Goal: Information Seeking & Learning: Find specific fact

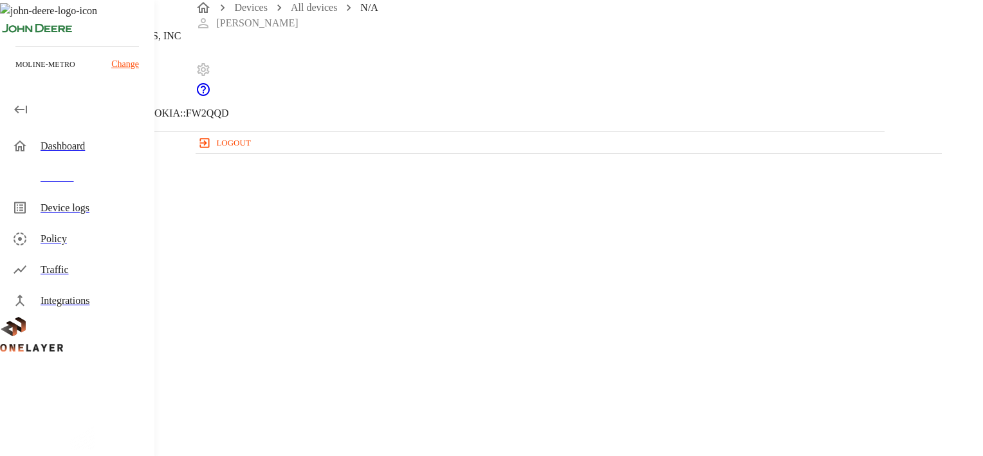
click at [59, 147] on div "Dashboard" at bounding box center [93, 145] width 104 height 15
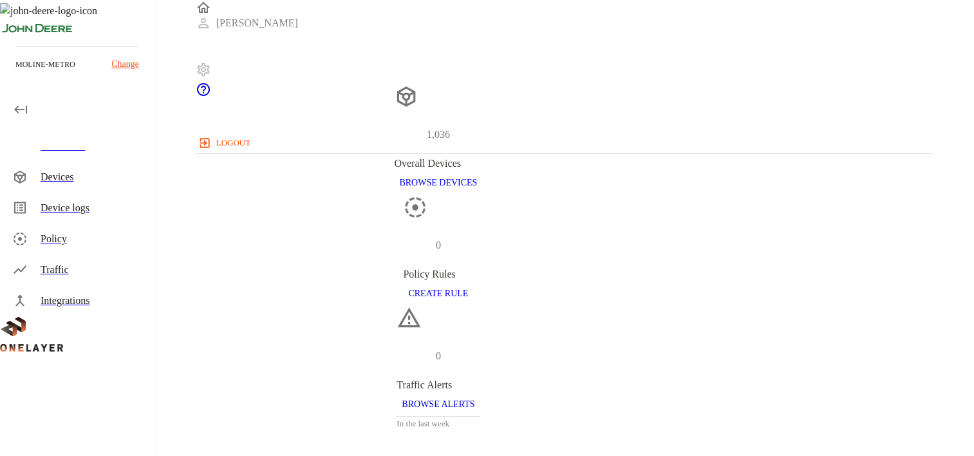
click at [75, 179] on div "Devices" at bounding box center [93, 176] width 104 height 15
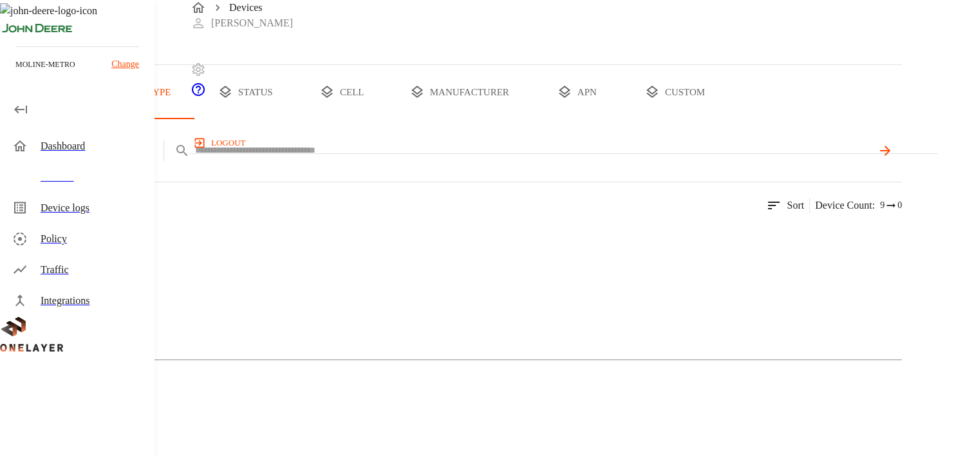
click at [466, 160] on input "text" at bounding box center [533, 150] width 676 height 19
type input "**********"
click at [892, 158] on icon at bounding box center [883, 150] width 15 height 15
click at [100, 244] on img at bounding box center [63, 235] width 74 height 15
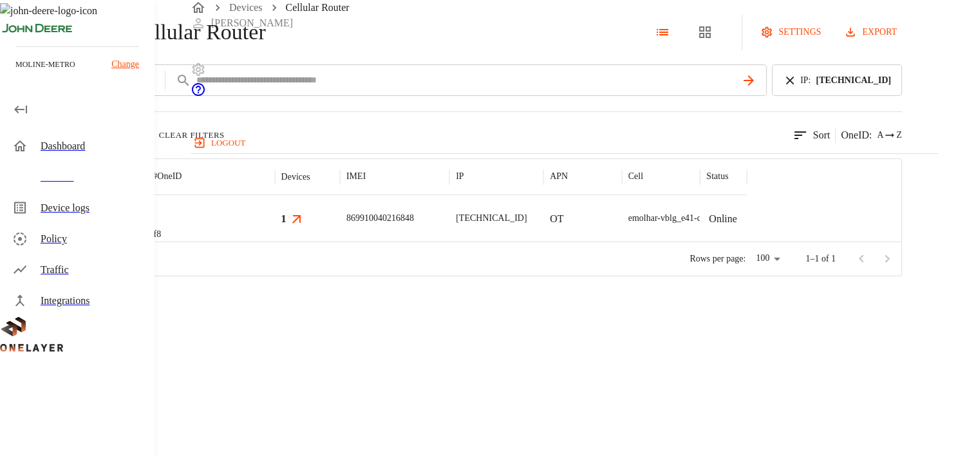
click at [118, 241] on div at bounding box center [80, 218] width 76 height 46
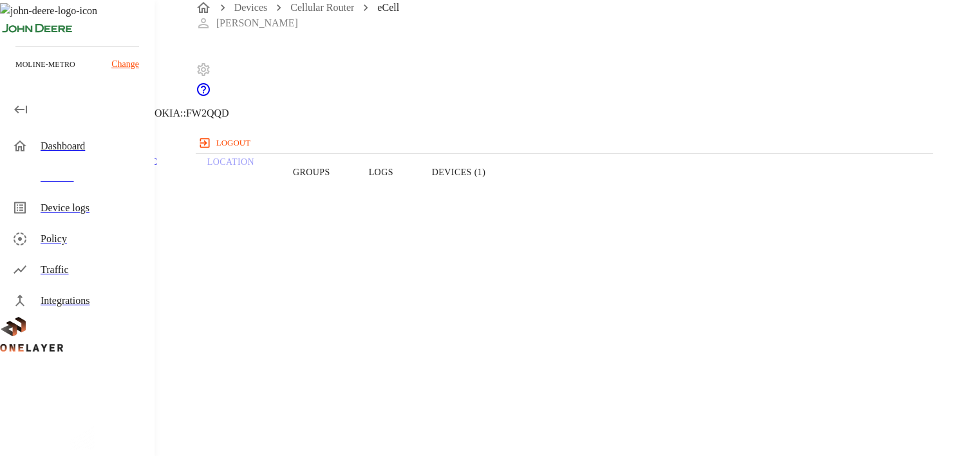
click at [504, 201] on button "Devices (1)" at bounding box center [458, 172] width 92 height 82
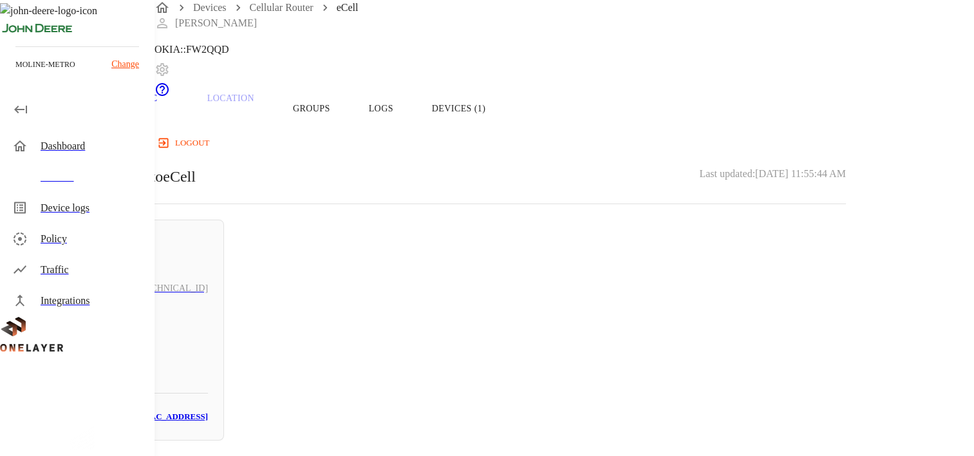
click at [8, 8] on icon at bounding box center [4, 1] width 8 height 13
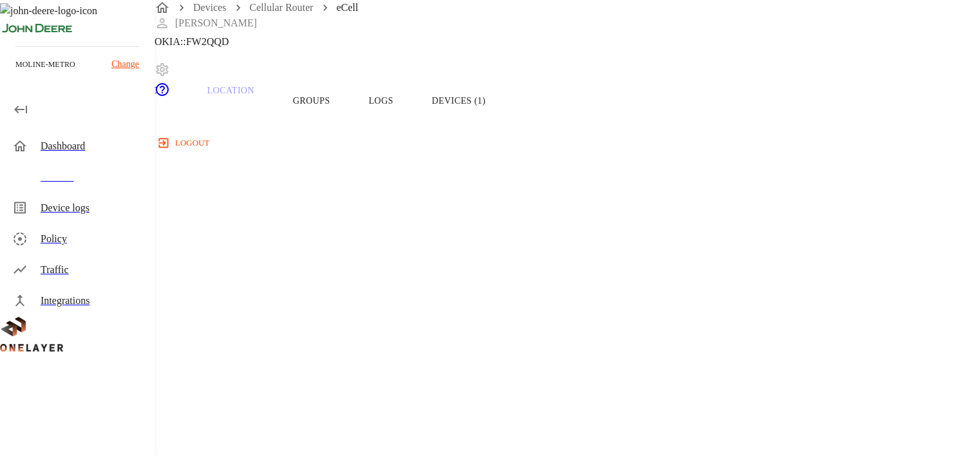
scroll to position [105, 0]
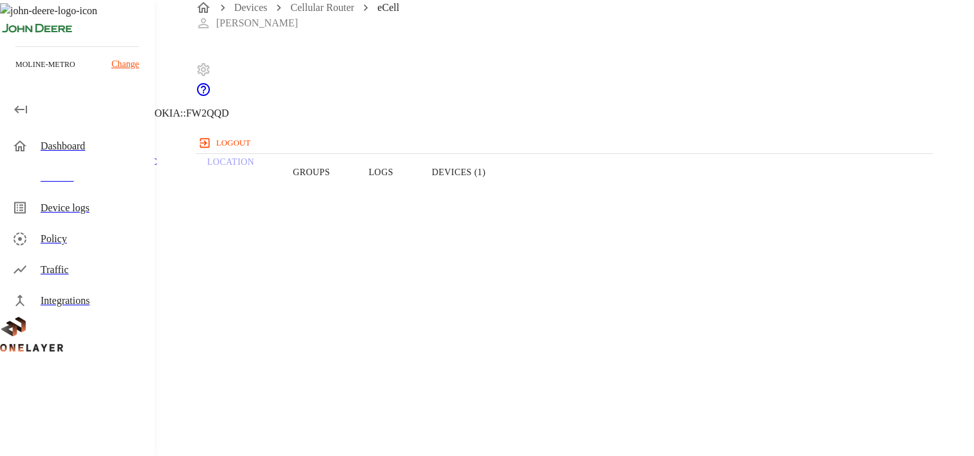
click at [504, 198] on button "Devices (1)" at bounding box center [458, 172] width 92 height 82
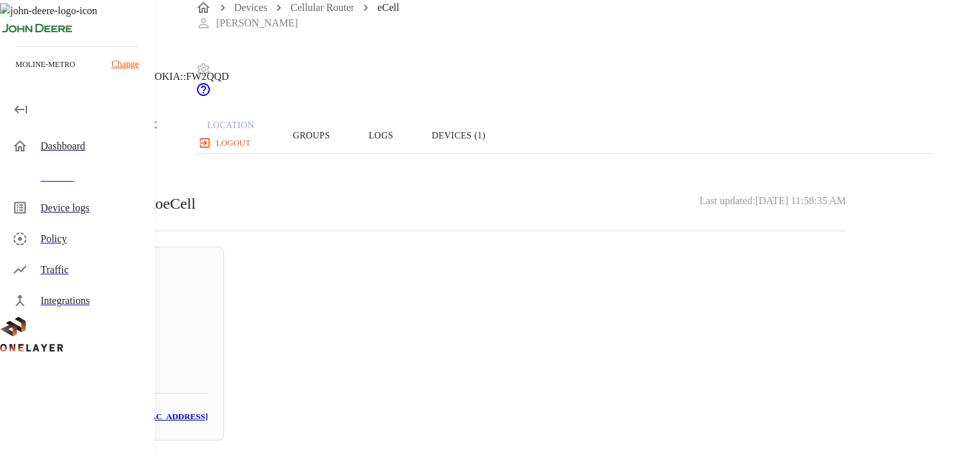
scroll to position [71, 0]
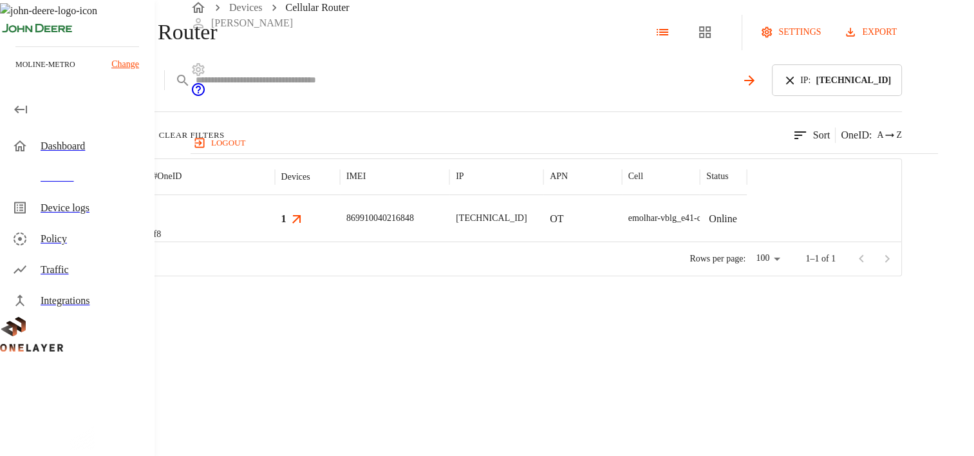
click at [793, 84] on icon at bounding box center [790, 80] width 8 height 8
click at [645, 89] on input "text" at bounding box center [533, 80] width 676 height 19
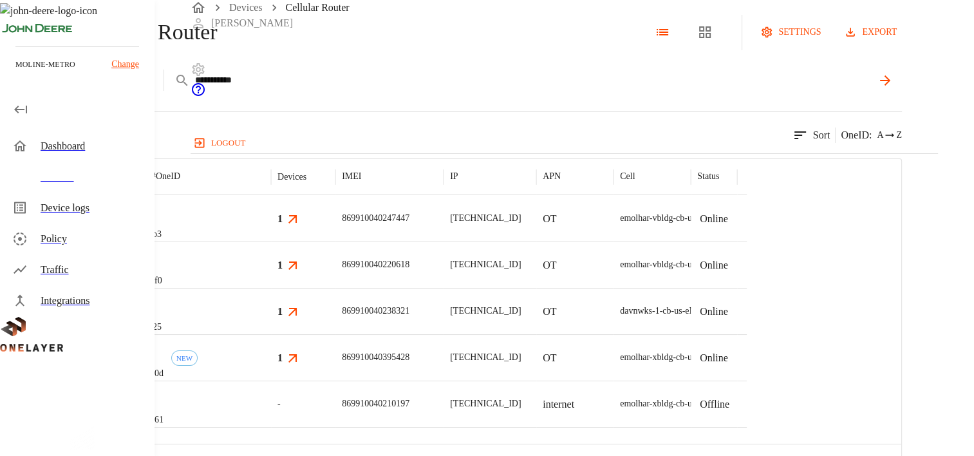
type input "**********"
click at [892, 88] on icon at bounding box center [883, 80] width 15 height 15
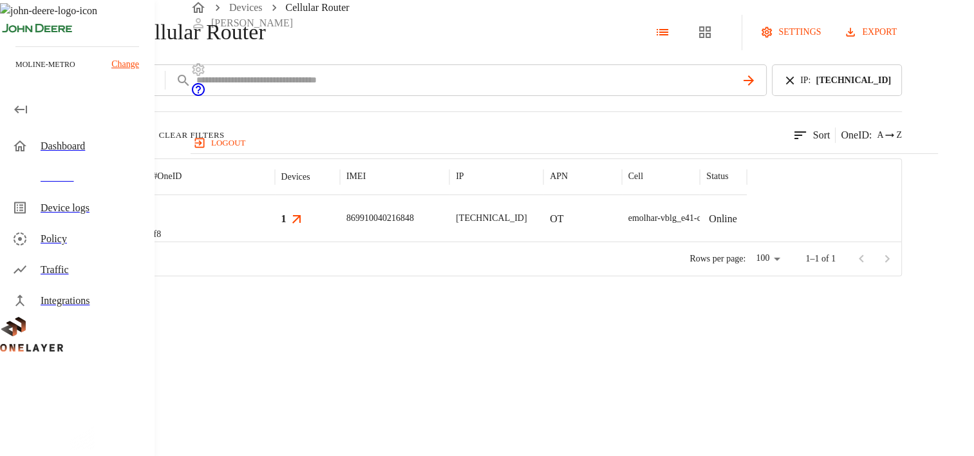
click at [97, 225] on img "MultiTech" at bounding box center [73, 218] width 48 height 13
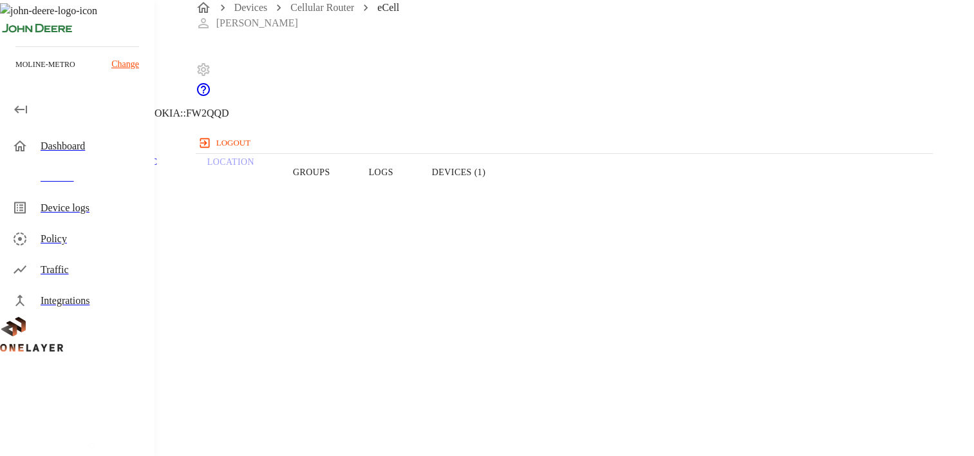
click at [504, 196] on button "Devices (1)" at bounding box center [458, 172] width 92 height 82
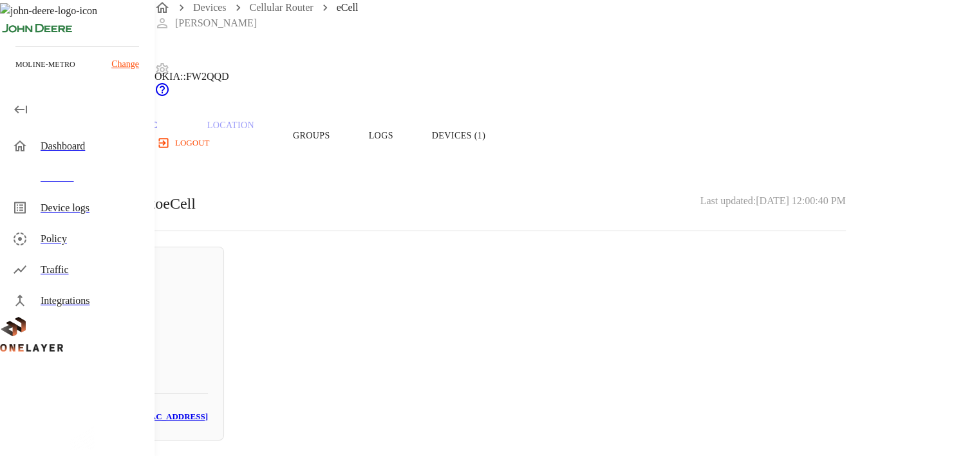
scroll to position [71, 0]
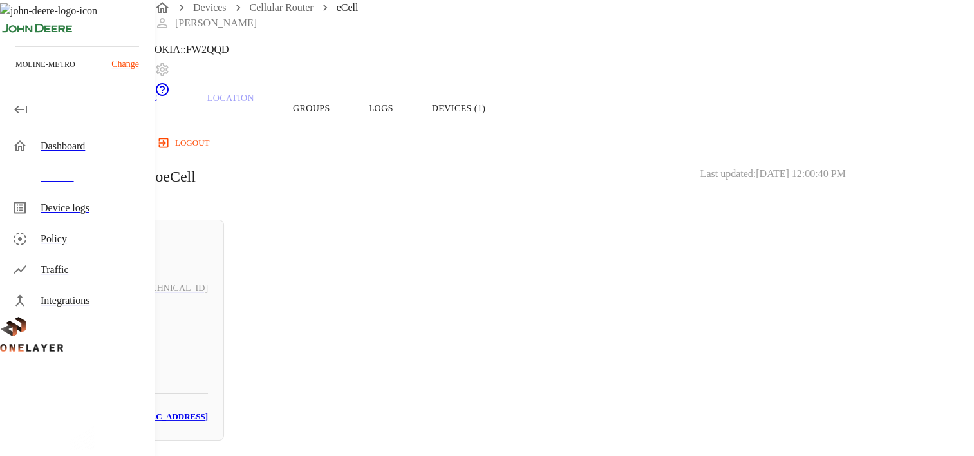
click at [208, 357] on h3 "# b0347549" at bounding box center [127, 366] width 161 height 19
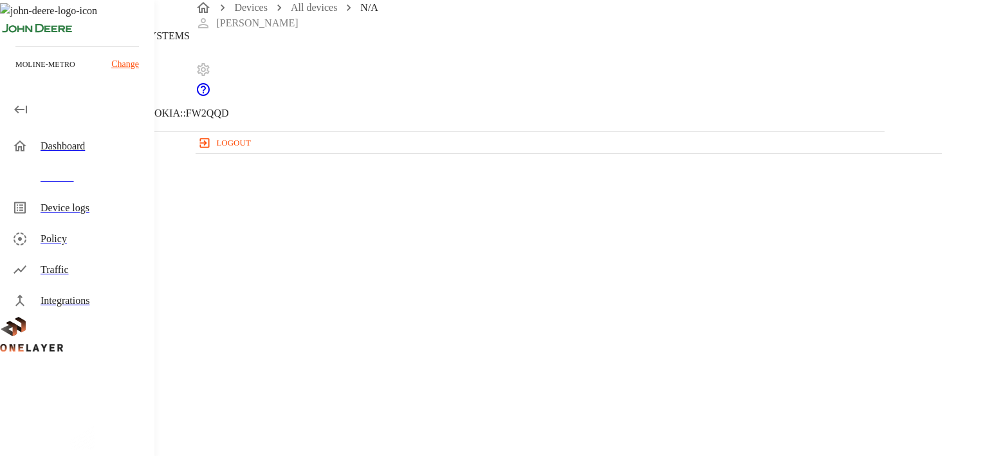
drag, startPoint x: 640, startPoint y: 242, endPoint x: 560, endPoint y: 245, distance: 79.2
copy p "[MAC_ADDRESS]"
click at [234, 127] on div "N/A 176.168.5.6 #b0347549 Cell #EB211210933::NOKIA::FW2QQD" at bounding box center [442, 65] width 885 height 131
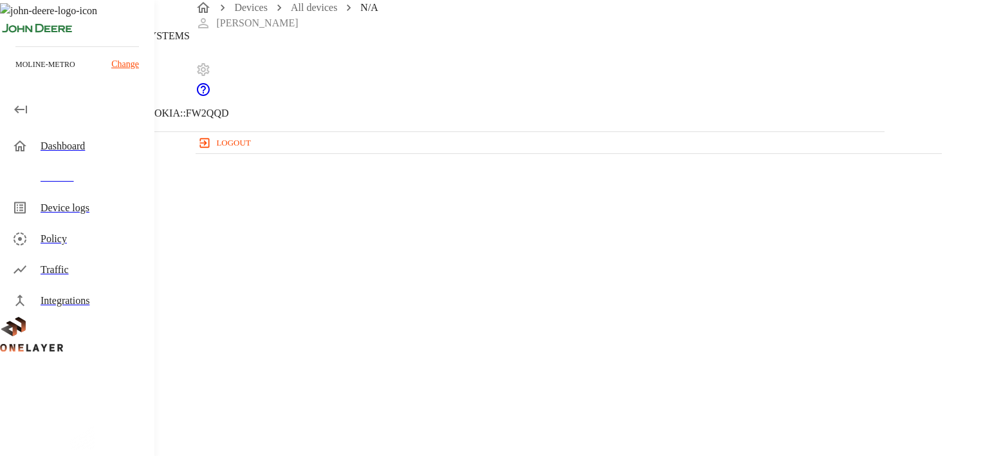
click at [15, 73] on icon at bounding box center [7, 65] width 15 height 15
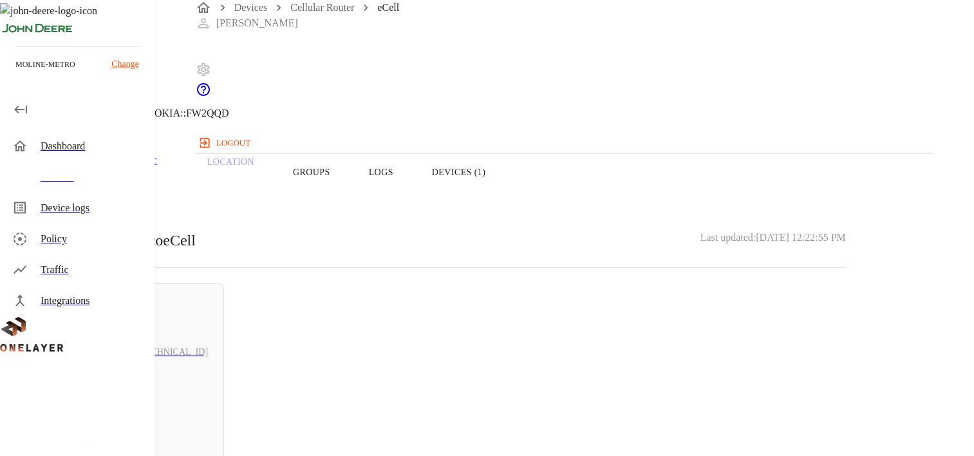
click at [15, 73] on icon at bounding box center [7, 65] width 15 height 15
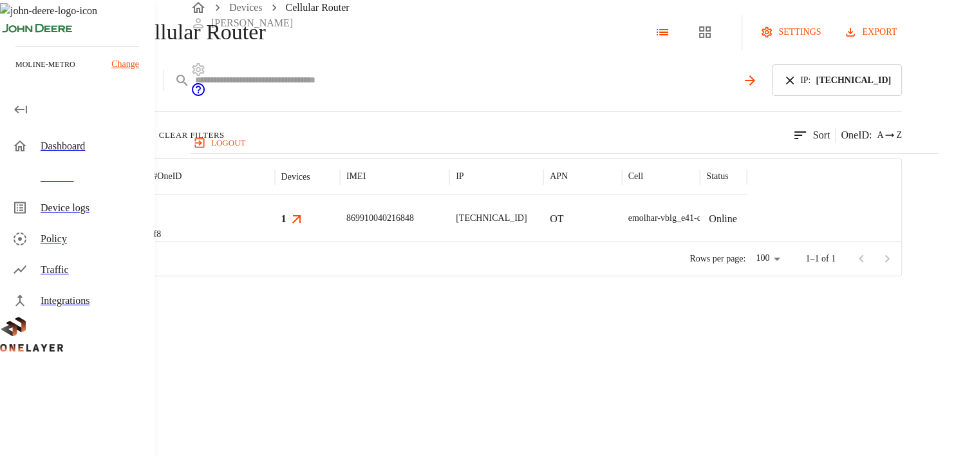
click at [430, 89] on input "text" at bounding box center [465, 80] width 541 height 19
type input "**********"
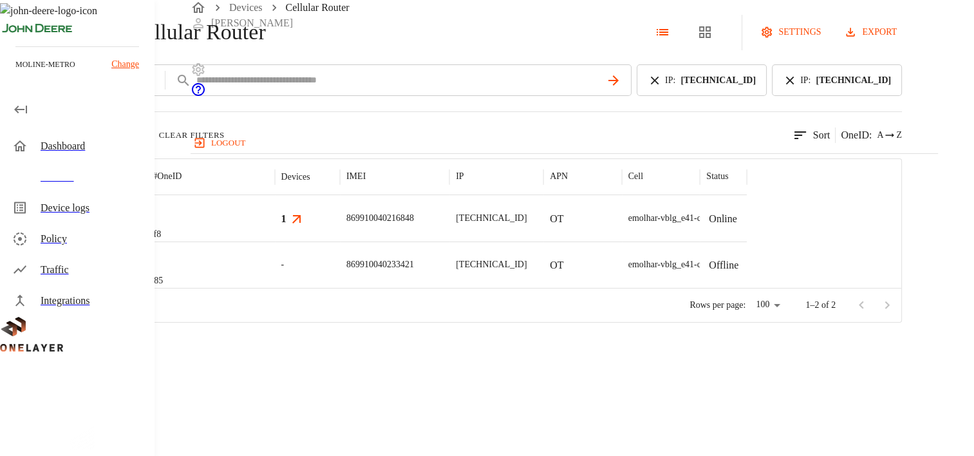
click at [658, 84] on icon at bounding box center [655, 80] width 8 height 8
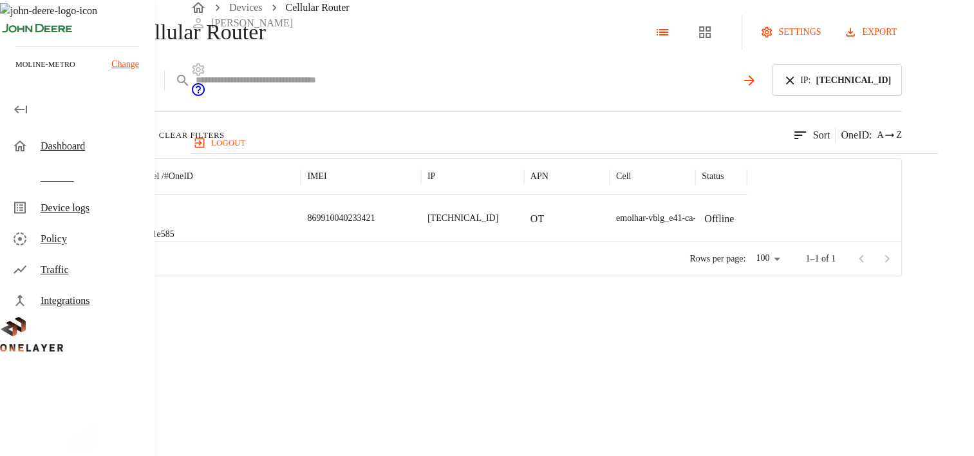
click at [754, 86] on icon at bounding box center [749, 80] width 10 height 10
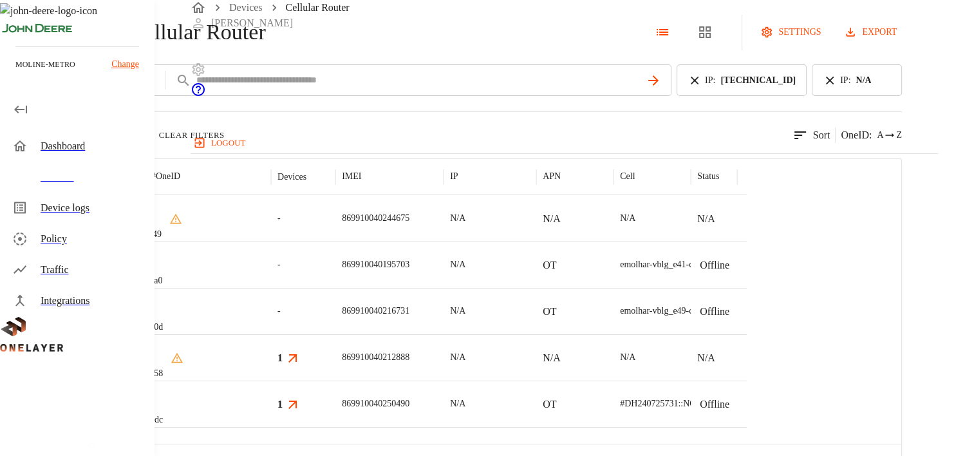
click at [836, 88] on icon at bounding box center [829, 80] width 14 height 14
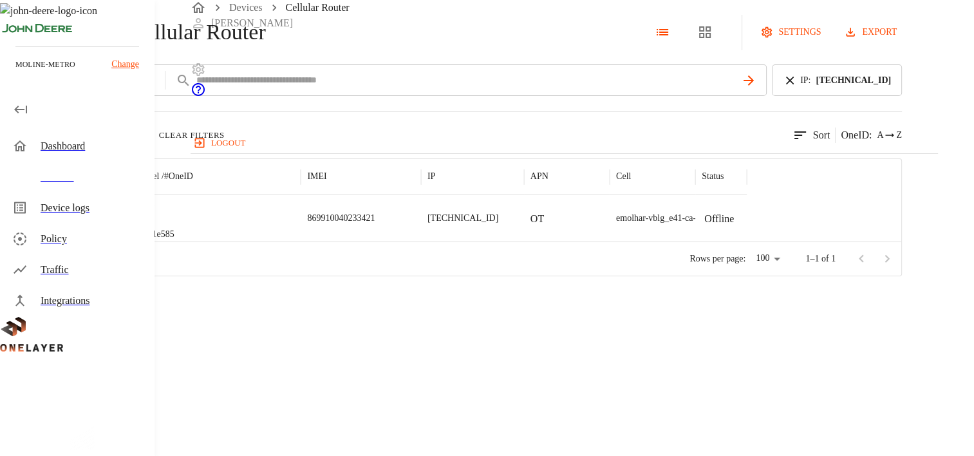
click at [100, 225] on img "MultiTech" at bounding box center [77, 218] width 48 height 13
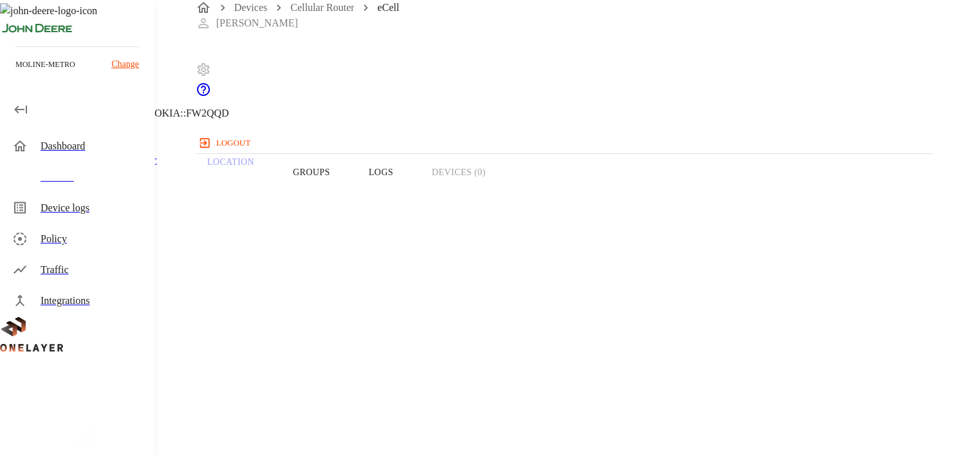
drag, startPoint x: 638, startPoint y: 311, endPoint x: 578, endPoint y: 307, distance: 60.7
copy span "D925130L_GT"
click at [651, 196] on div "Overview Traffic Location Groups Logs Devices (0)" at bounding box center [438, 172] width 876 height 82
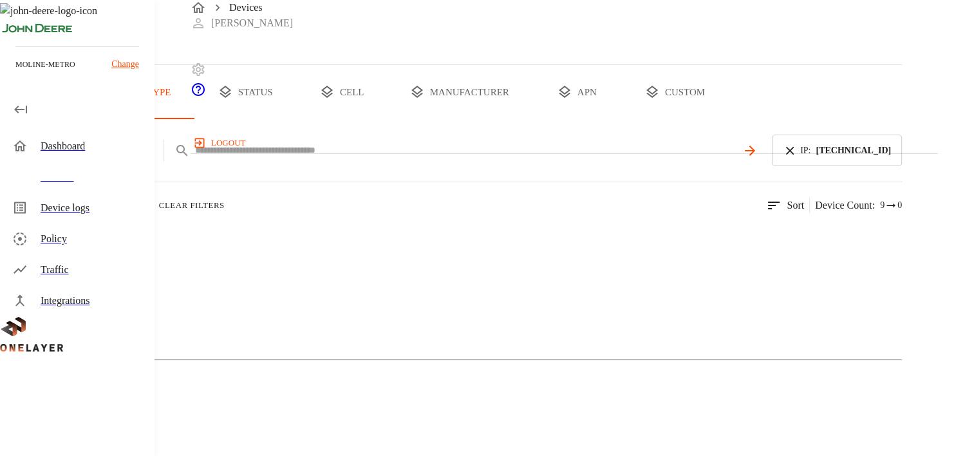
click at [443, 160] on input "text" at bounding box center [465, 150] width 541 height 19
type input "**********"
click at [100, 244] on img at bounding box center [63, 235] width 74 height 15
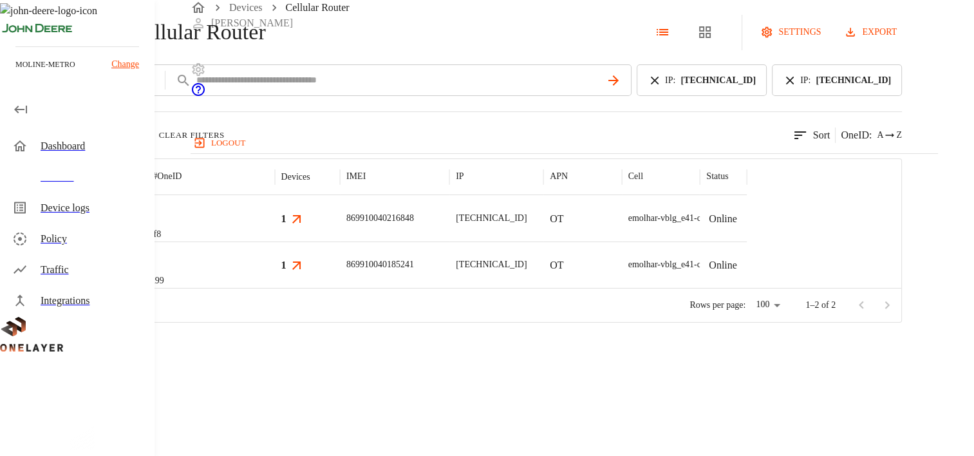
click at [97, 271] on img "MultiTech" at bounding box center [73, 264] width 48 height 13
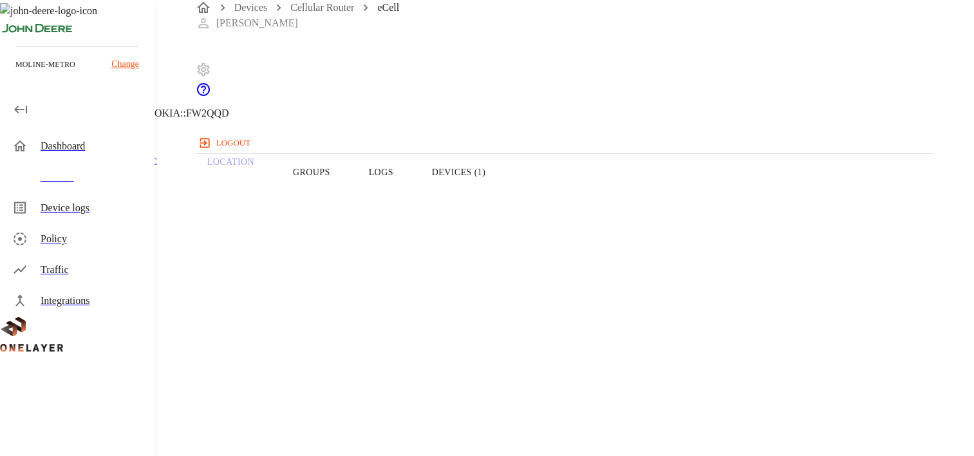
click at [504, 194] on button "Devices (1)" at bounding box center [458, 172] width 92 height 82
click at [224, 329] on div "Online 10.137.67.6 N/A # 2d4cd0c6 MAC: 60:FF:DD:00:00:AB" at bounding box center [127, 396] width 193 height 226
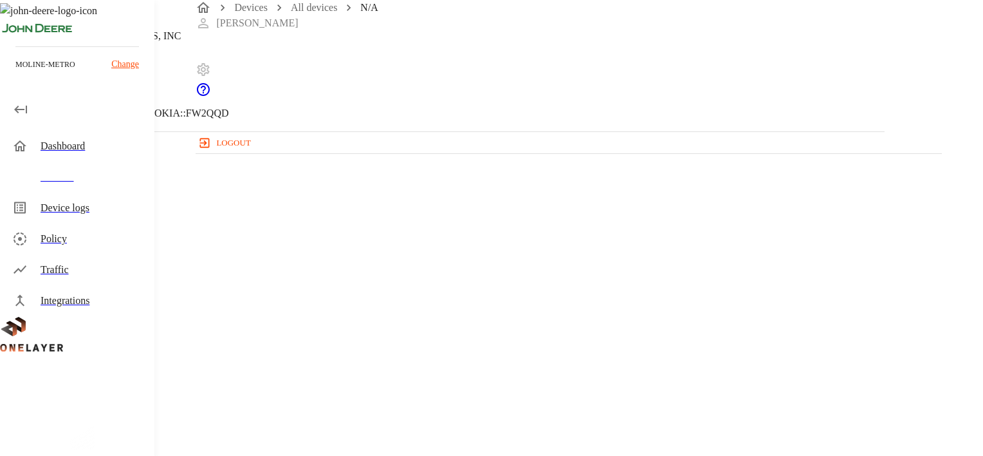
drag, startPoint x: 643, startPoint y: 246, endPoint x: 559, endPoint y: 242, distance: 84.4
copy p "60:FF:DD:00:00:AB"
click at [15, 73] on icon at bounding box center [7, 65] width 15 height 15
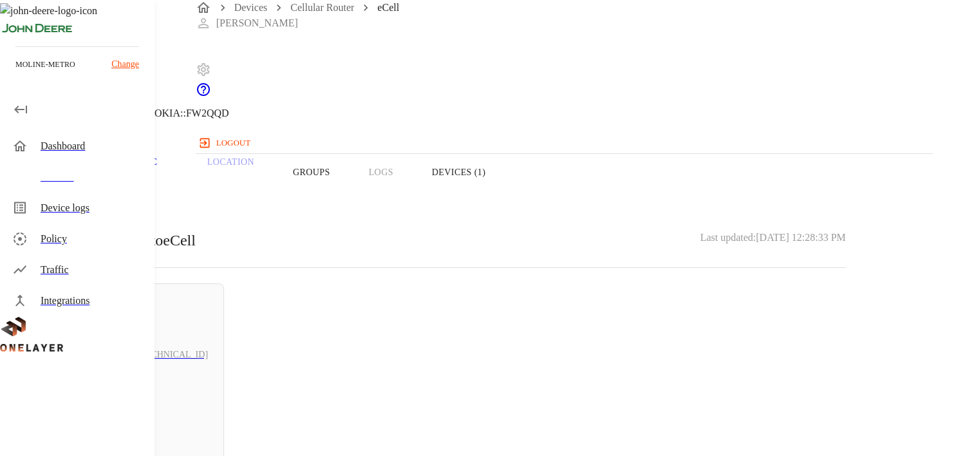
click at [15, 73] on icon at bounding box center [7, 65] width 15 height 15
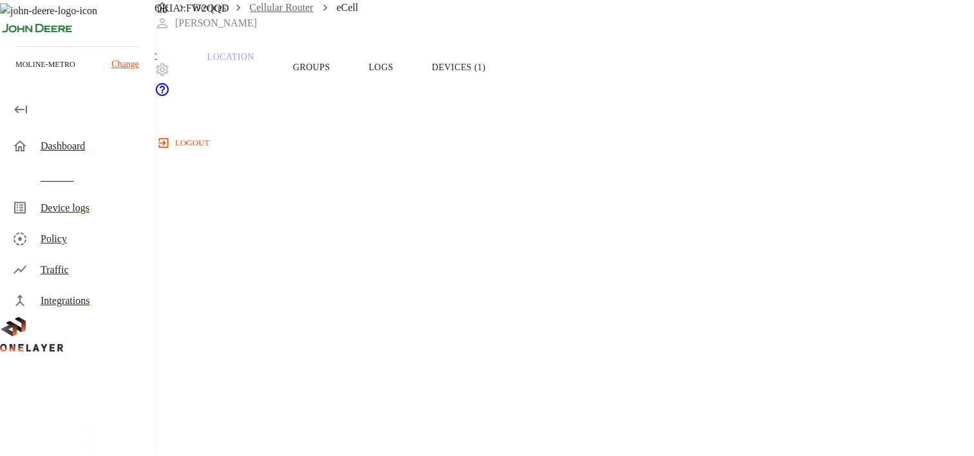
click at [311, 13] on link "Cellular Router" at bounding box center [282, 7] width 64 height 11
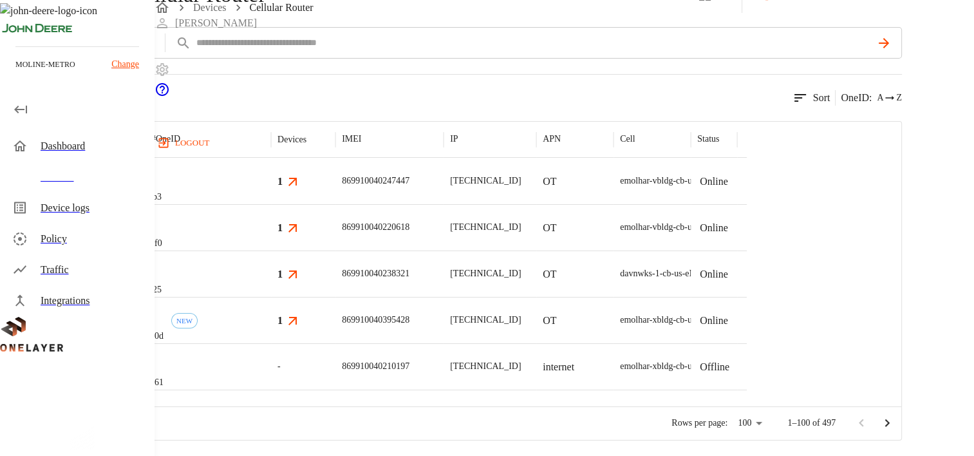
scroll to position [91, 0]
click at [420, 62] on div "add filter IP **" at bounding box center [450, 48] width 901 height 42
click at [422, 44] on input "text" at bounding box center [533, 42] width 676 height 19
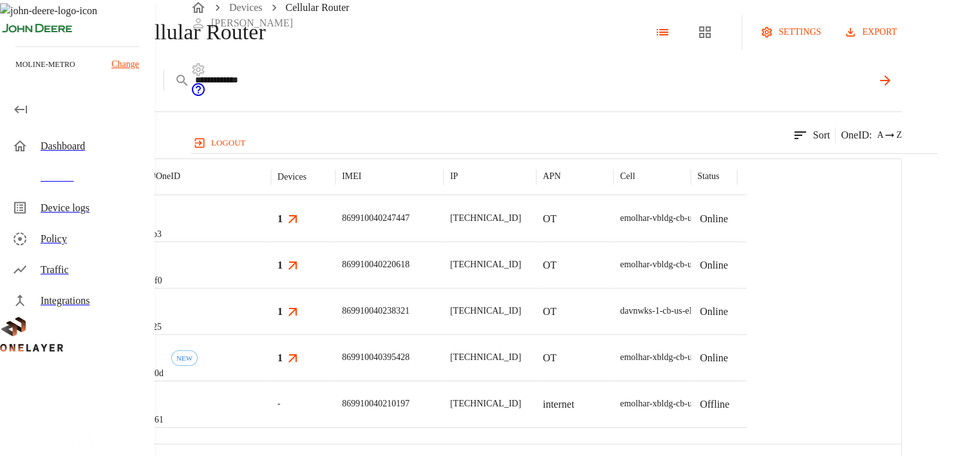
drag, startPoint x: 448, startPoint y: 131, endPoint x: 319, endPoint y: 133, distance: 129.3
click at [324, 96] on div "**********" at bounding box center [497, 80] width 809 height 32
paste input "text"
type input "**********"
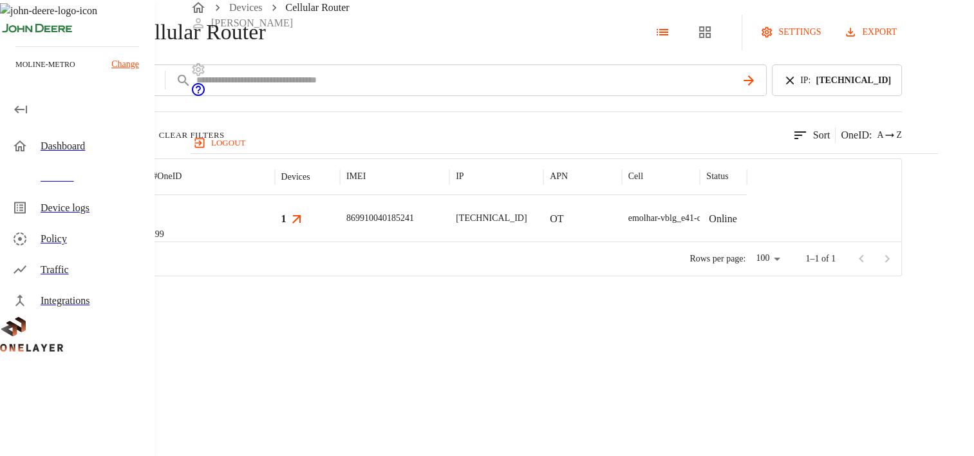
click at [118, 241] on div at bounding box center [80, 218] width 76 height 46
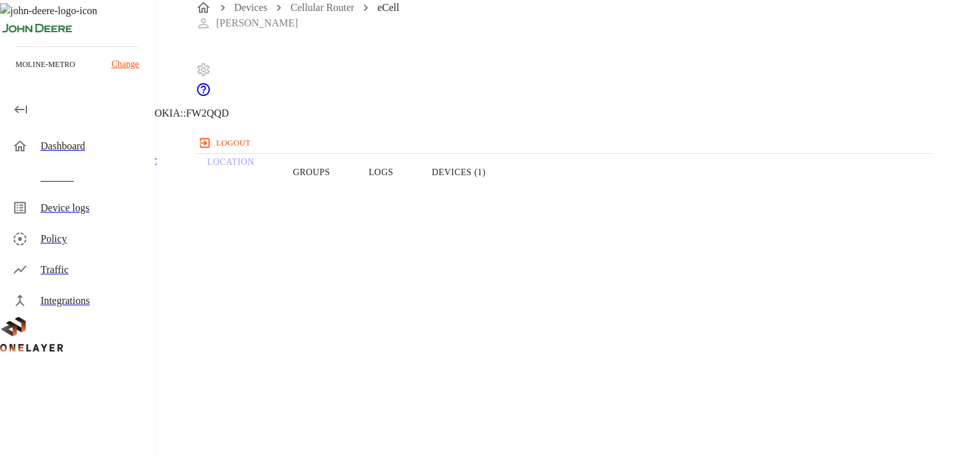
click at [504, 192] on button "Devices (1)" at bounding box center [458, 172] width 92 height 82
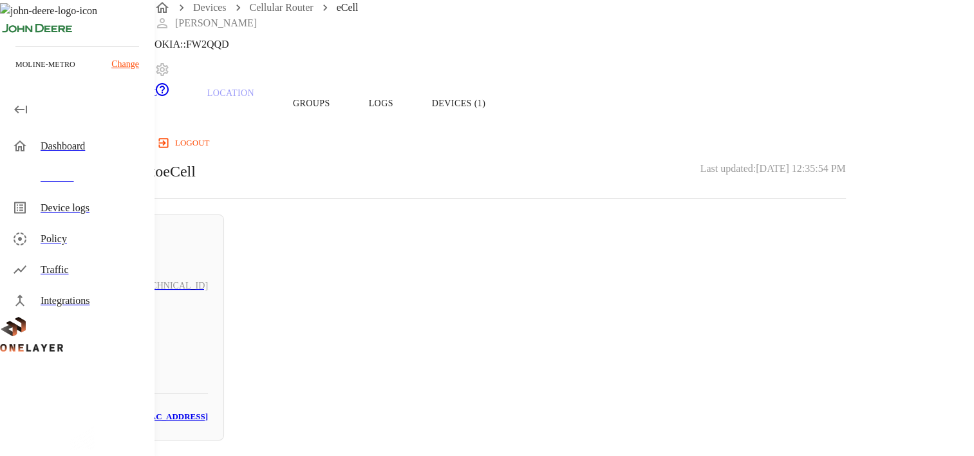
click at [88, 121] on button "Overview" at bounding box center [44, 103] width 88 height 82
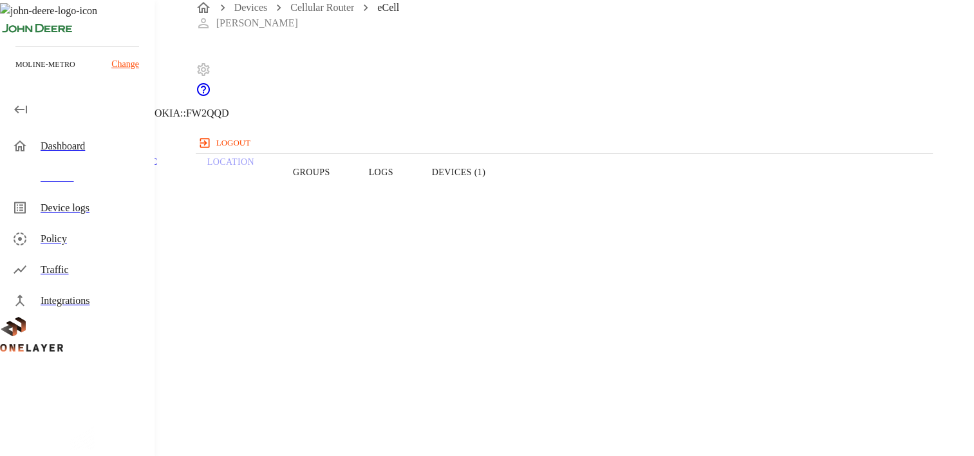
drag, startPoint x: 577, startPoint y: 309, endPoint x: 705, endPoint y: 308, distance: 128.0
click at [15, 73] on icon at bounding box center [7, 65] width 15 height 15
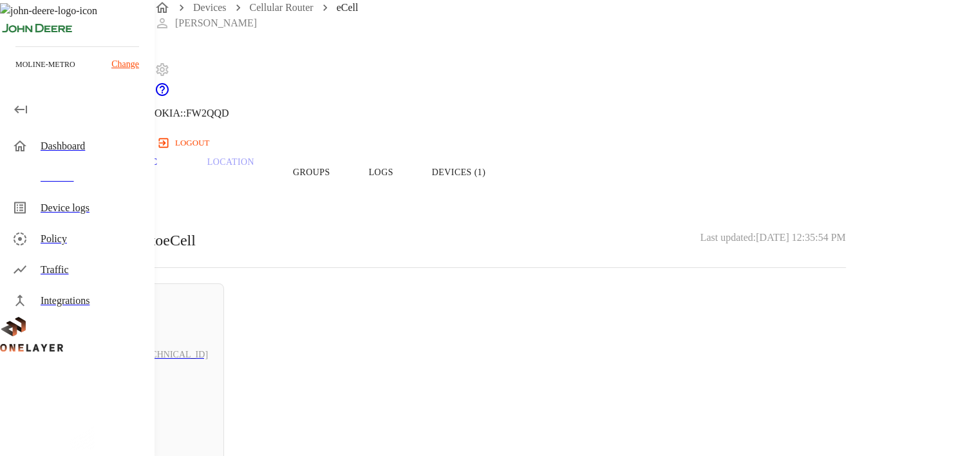
scroll to position [60, 0]
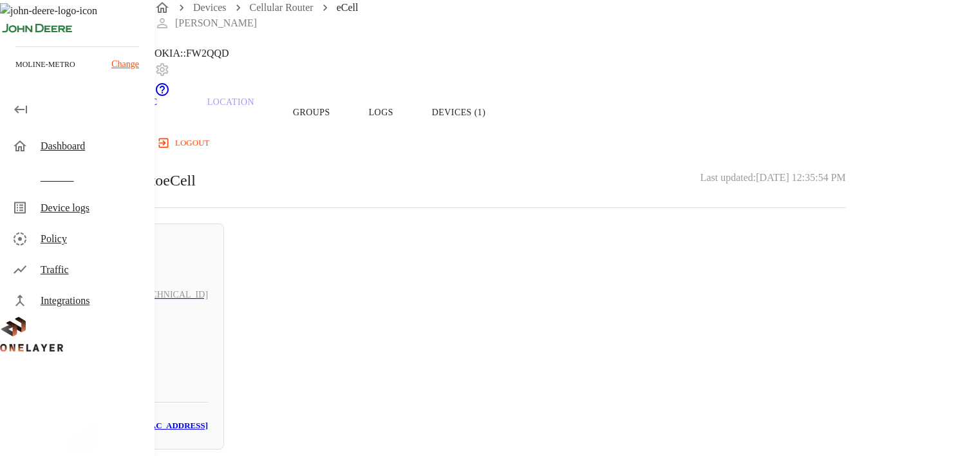
drag, startPoint x: 250, startPoint y: 130, endPoint x: 234, endPoint y: 92, distance: 41.2
click at [88, 131] on button "Overview" at bounding box center [44, 112] width 88 height 82
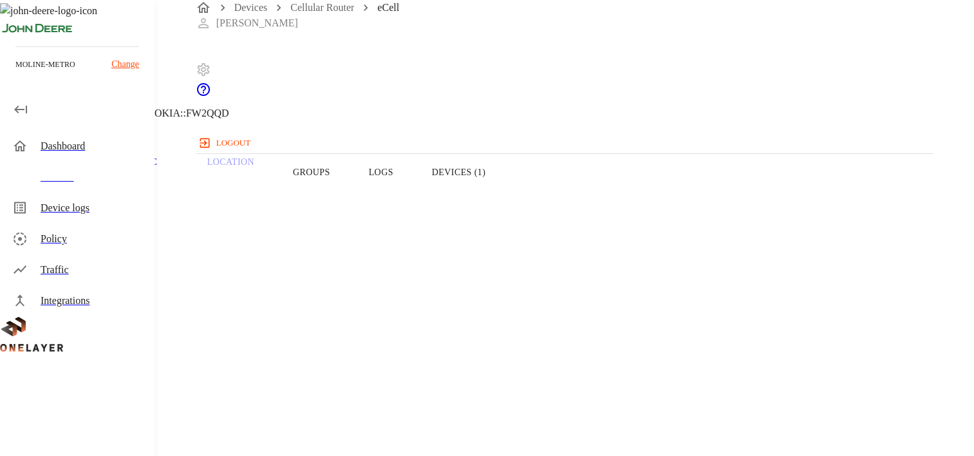
click at [15, 73] on icon at bounding box center [7, 65] width 15 height 15
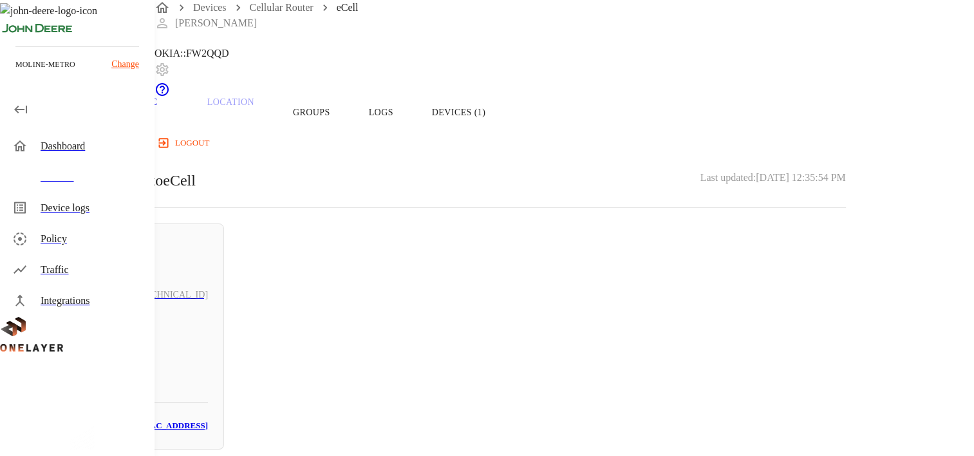
click at [233, 64] on div "eCell 10.137.67.6 #ab043a99 Cell #EB211210933::NOKIA::FW2QQD" at bounding box center [438, 5] width 876 height 131
click at [15, 14] on icon at bounding box center [7, 5] width 15 height 15
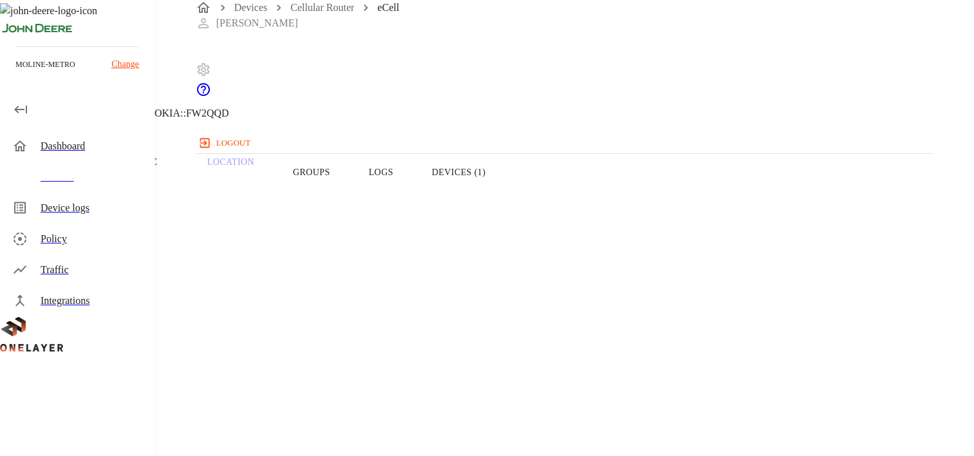
click at [15, 73] on icon at bounding box center [7, 65] width 15 height 15
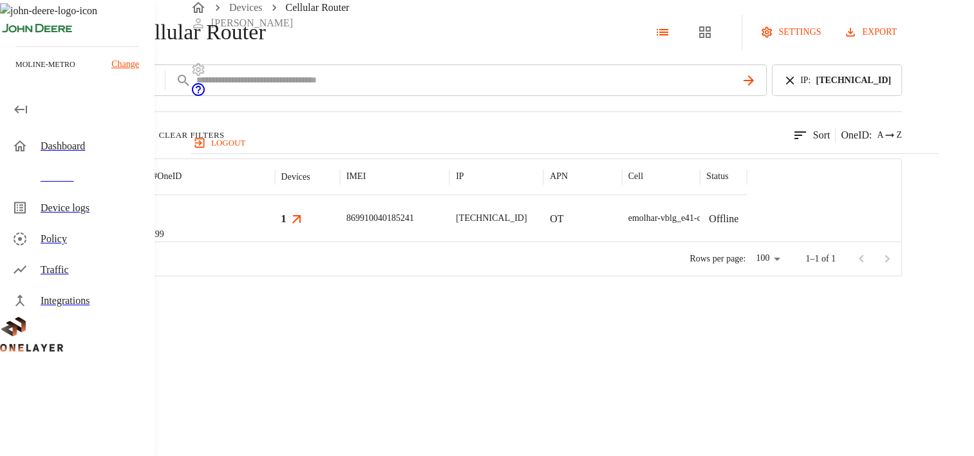
click at [793, 84] on icon at bounding box center [790, 80] width 8 height 8
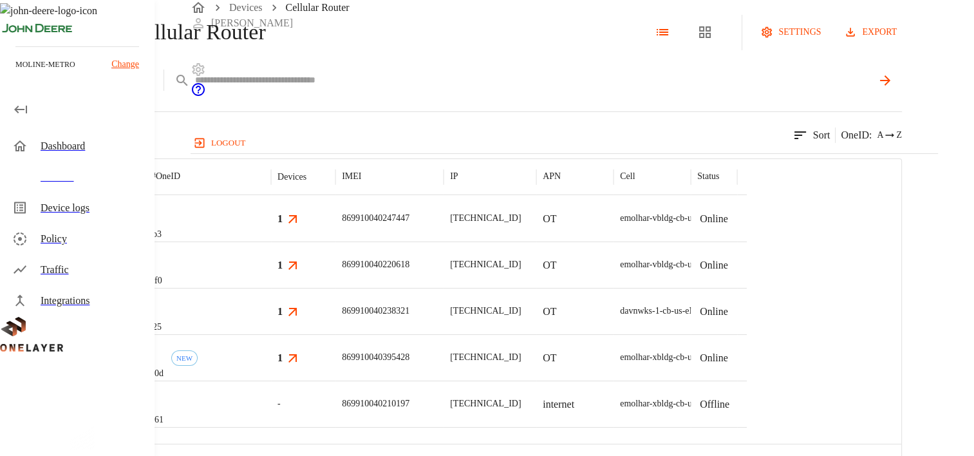
click at [526, 89] on input "text" at bounding box center [533, 80] width 676 height 19
click at [443, 89] on input "text" at bounding box center [533, 80] width 676 height 19
type input "**********"
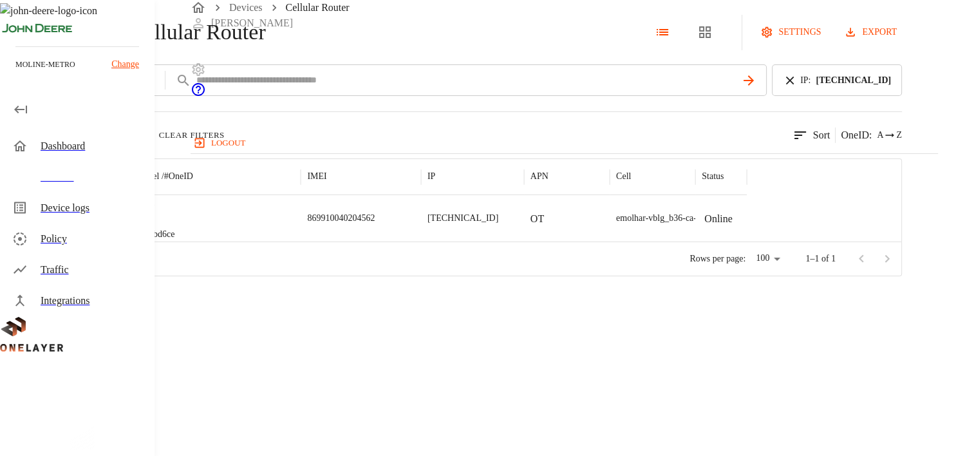
click at [100, 225] on img "MultiTech" at bounding box center [77, 218] width 48 height 13
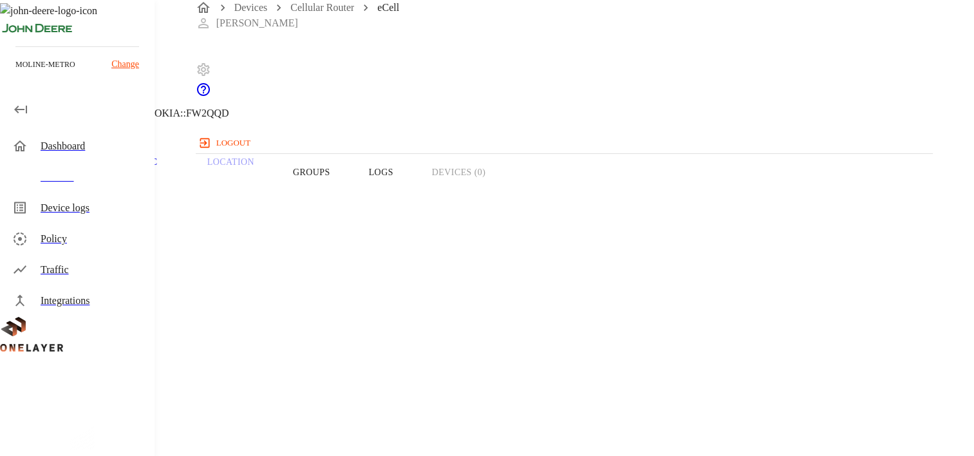
click at [231, 115] on header "eCell 10.137.64.129 #e45bd6ce Cell #EB211210942::NOKIA::FW2QQD" at bounding box center [438, 65] width 876 height 131
click at [15, 73] on icon at bounding box center [7, 65] width 15 height 15
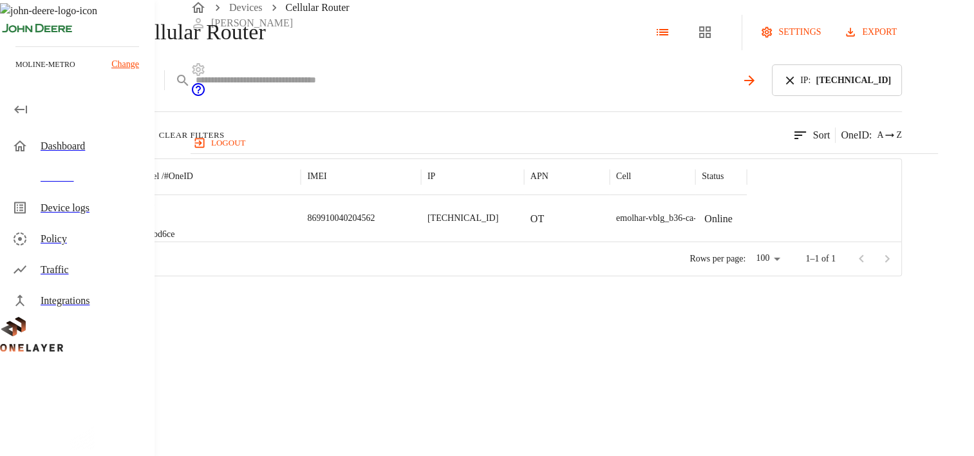
click at [797, 88] on icon at bounding box center [789, 80] width 14 height 14
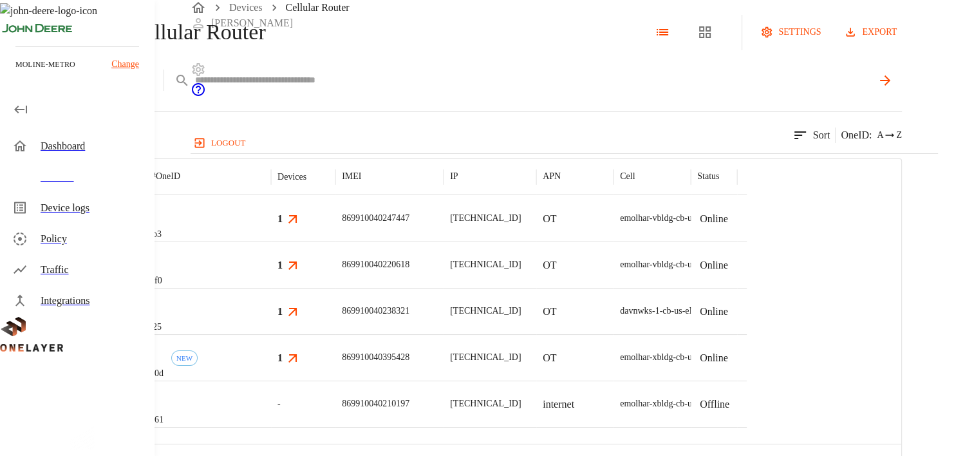
click at [710, 89] on input "text" at bounding box center [533, 80] width 676 height 19
type input "**********"
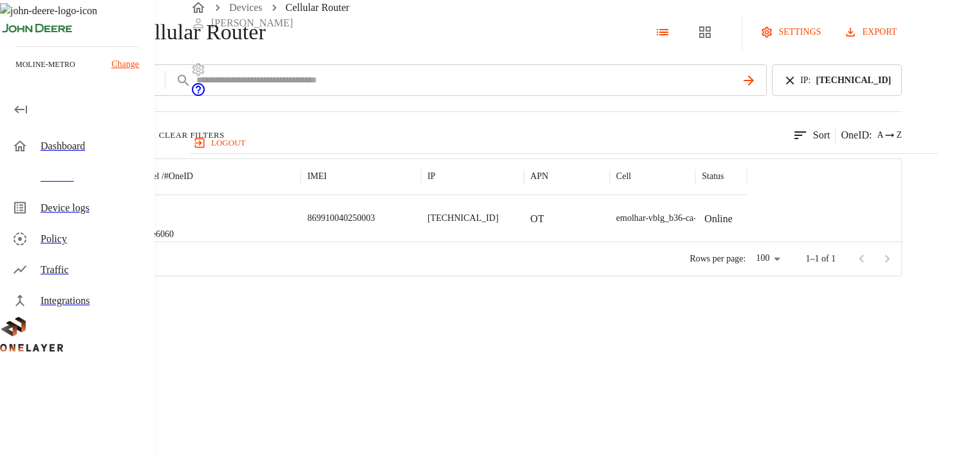
click at [100, 225] on img "MultiTech" at bounding box center [77, 218] width 48 height 13
click at [476, 89] on input "text" at bounding box center [465, 80] width 541 height 19
type input "**********"
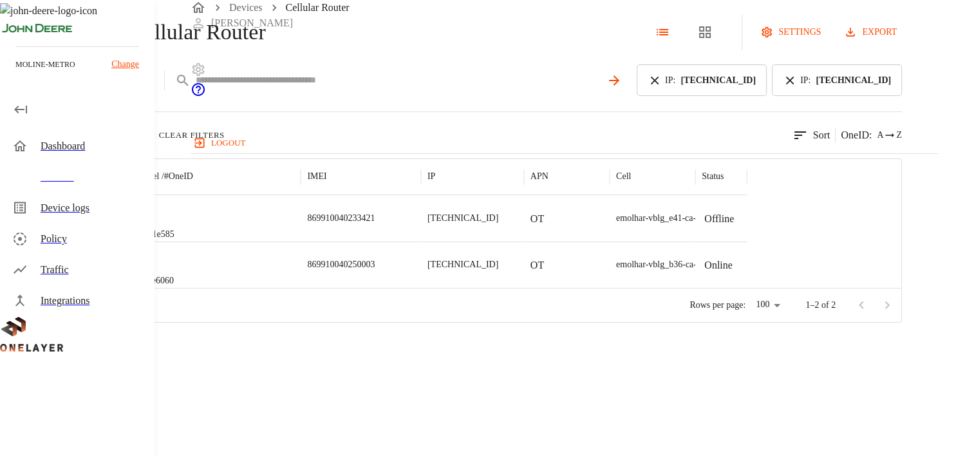
click at [661, 88] on icon at bounding box center [654, 80] width 14 height 14
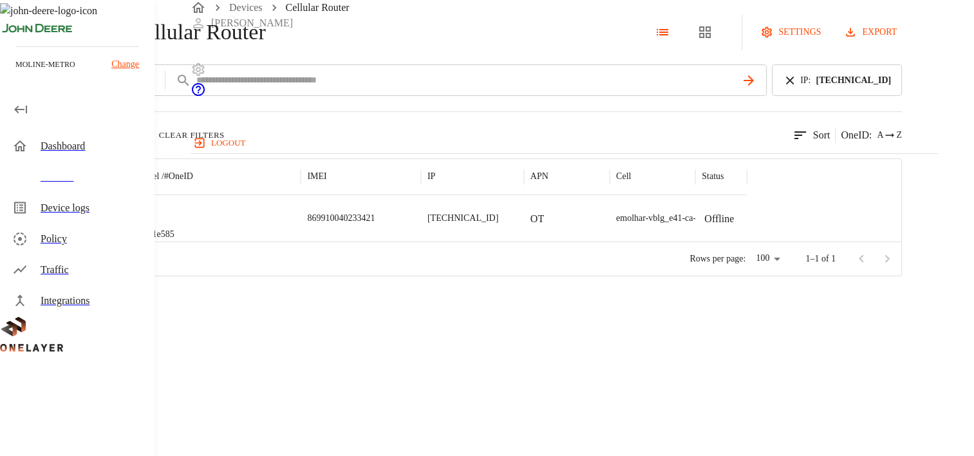
click at [100, 225] on img "MultiTech" at bounding box center [77, 218] width 48 height 13
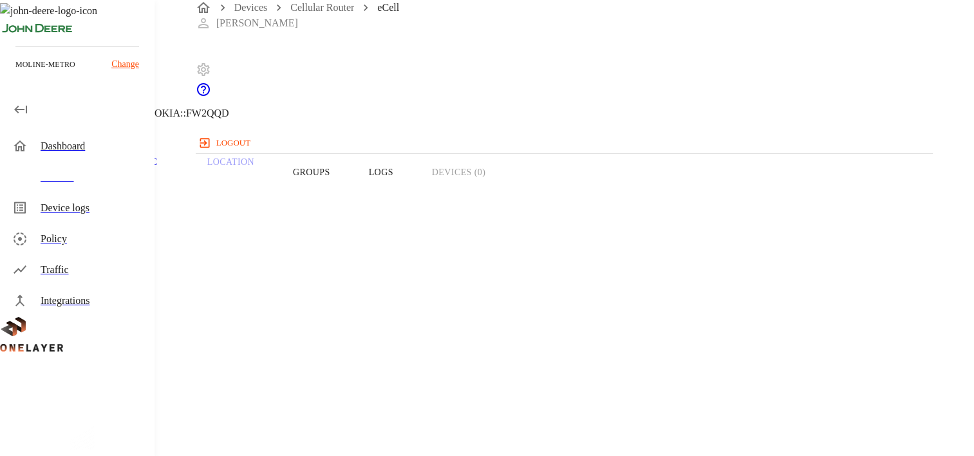
click at [643, 193] on div "Overview Traffic Location Groups Logs Devices (0)" at bounding box center [438, 172] width 876 height 82
click at [553, 75] on header "eCell 10.137.67.132 #dfd1e585 Cell #EB211210933::NOKIA::FW2QQD" at bounding box center [438, 65] width 876 height 131
click at [412, 192] on button "Logs" at bounding box center [380, 172] width 63 height 82
click at [88, 190] on button "Overview" at bounding box center [44, 172] width 88 height 82
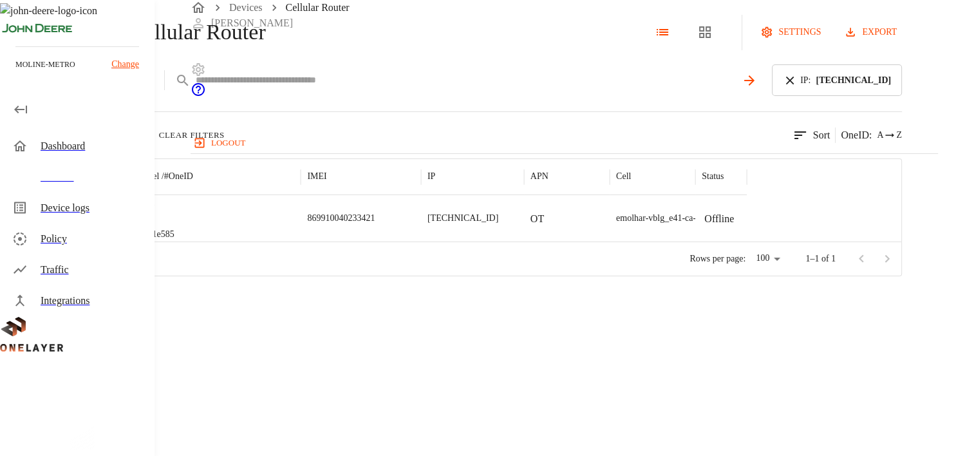
drag, startPoint x: 838, startPoint y: 125, endPoint x: 820, endPoint y: 130, distance: 18.6
click at [793, 84] on icon at bounding box center [790, 80] width 8 height 8
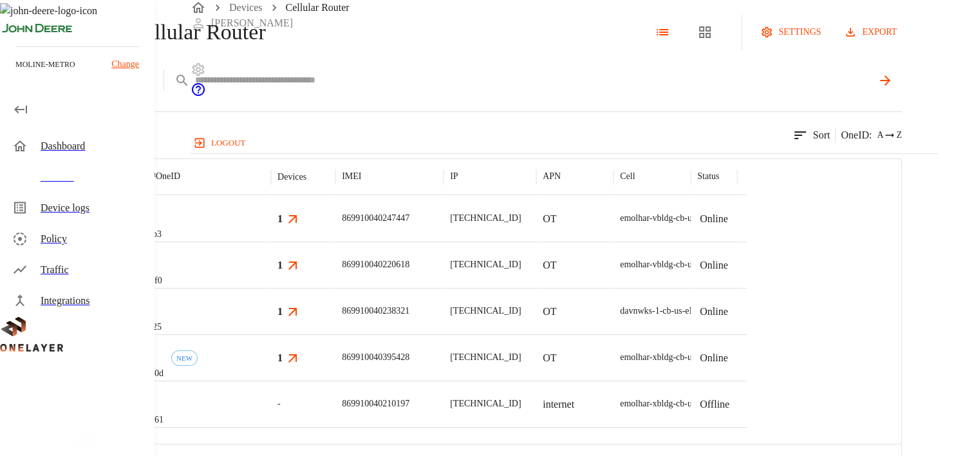
click at [740, 89] on input "text" at bounding box center [533, 80] width 676 height 19
type input "**********"
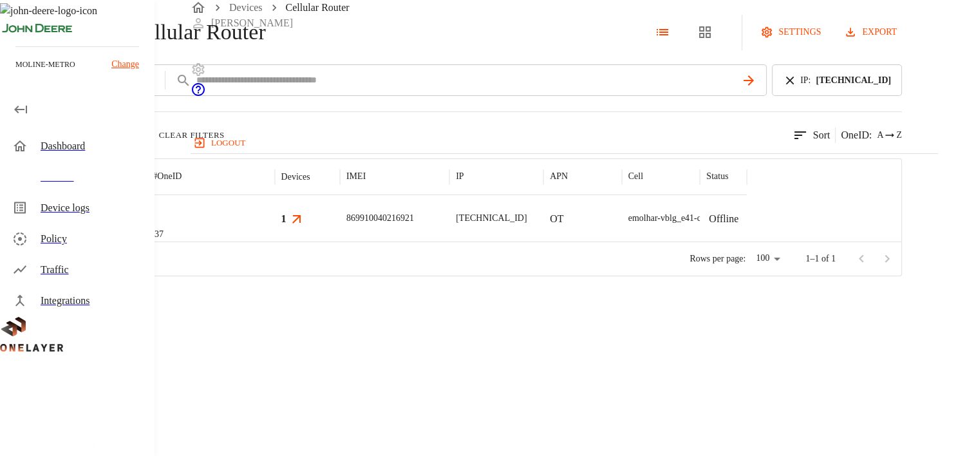
click at [97, 225] on img "MultiTech" at bounding box center [73, 218] width 48 height 13
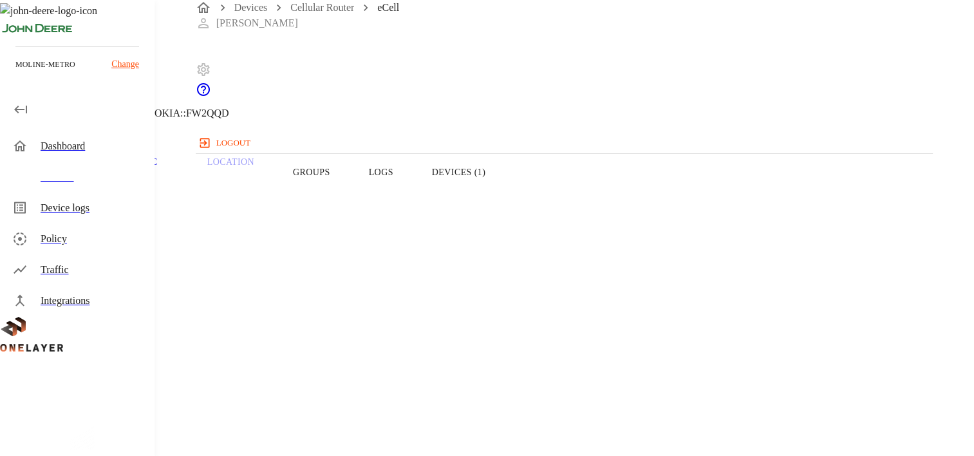
click at [504, 192] on button "Devices (1)" at bounding box center [458, 172] width 92 height 82
click at [88, 193] on button "Overview" at bounding box center [44, 172] width 88 height 82
click at [50, 375] on icon at bounding box center [82, 403] width 164 height 92
click at [504, 197] on button "Devices (1)" at bounding box center [458, 172] width 92 height 82
click at [224, 369] on div "Offline 10.137.67.129 N/A # b45ea448 MAC: 60:FF:DD:05:02:61" at bounding box center [127, 396] width 193 height 226
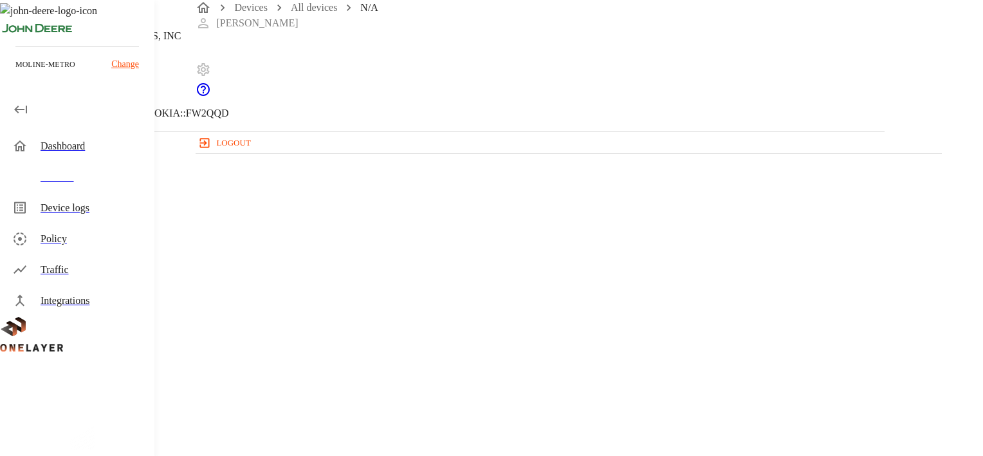
drag, startPoint x: 643, startPoint y: 242, endPoint x: 562, endPoint y: 248, distance: 82.0
copy p "60:FF:DD:05:02:61"
click at [15, 73] on icon at bounding box center [7, 65] width 15 height 15
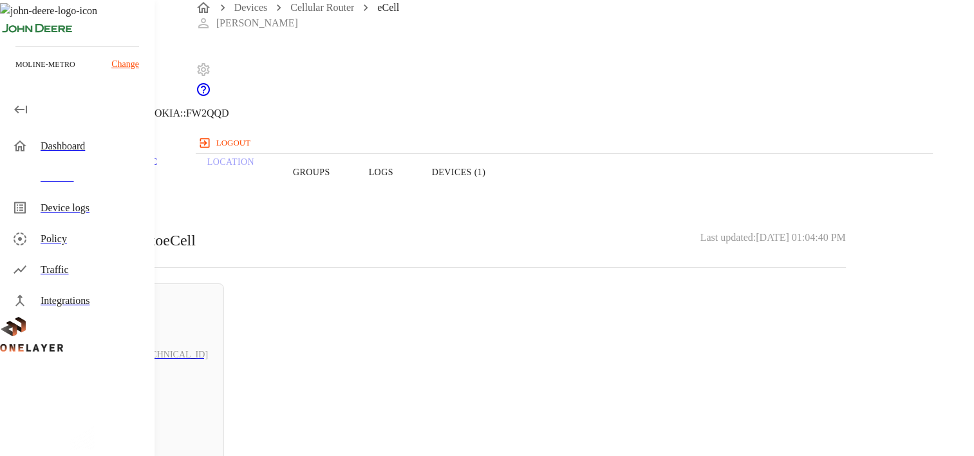
click at [88, 201] on button "Overview" at bounding box center [44, 172] width 88 height 82
click at [57, 183] on div "Devices" at bounding box center [93, 176] width 104 height 15
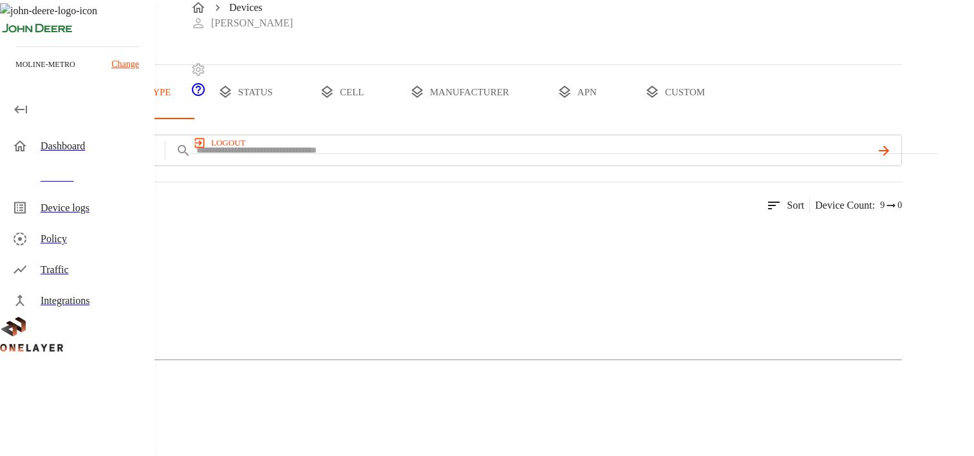
click at [568, 64] on div "Devices" at bounding box center [450, 32] width 901 height 64
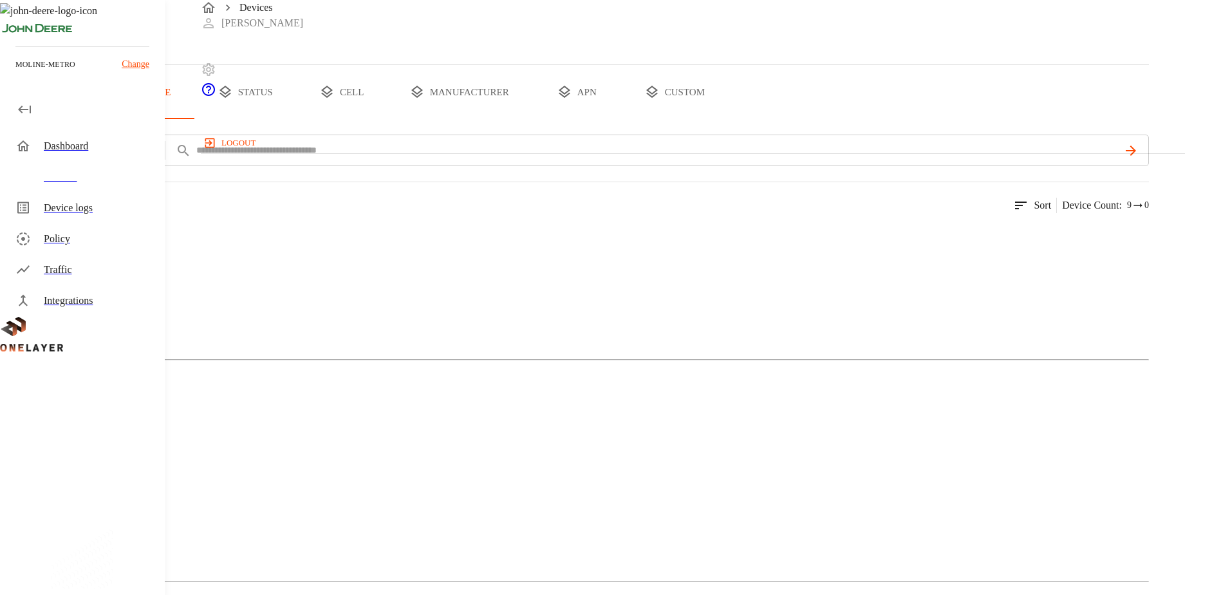
click at [100, 244] on img at bounding box center [63, 235] width 74 height 15
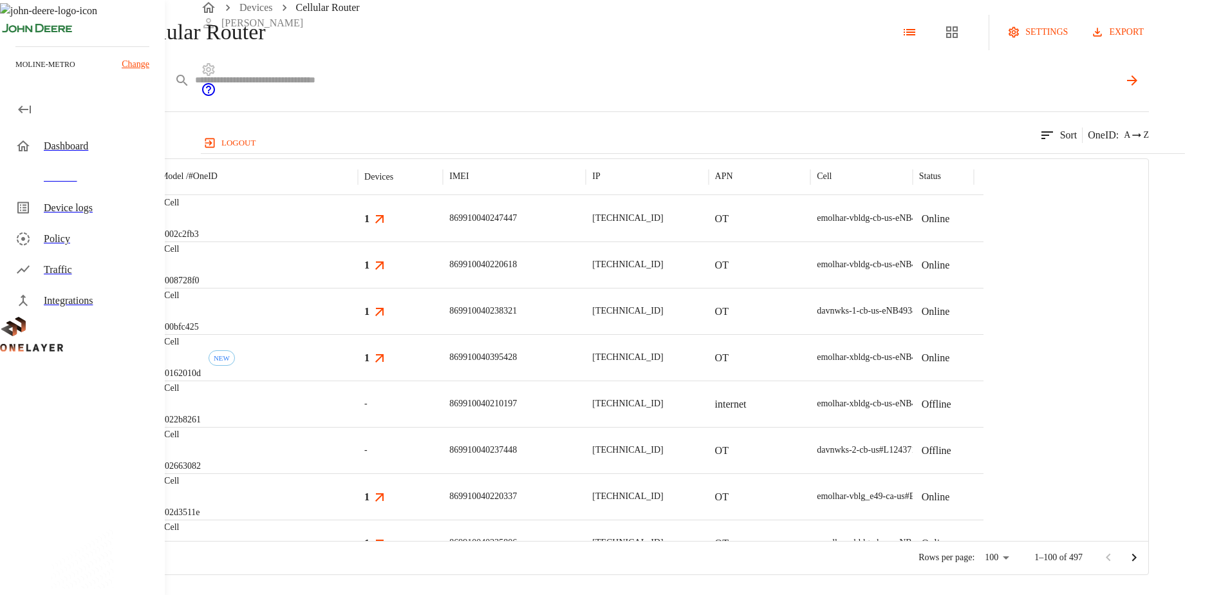
click at [436, 89] on input "text" at bounding box center [656, 80] width 923 height 19
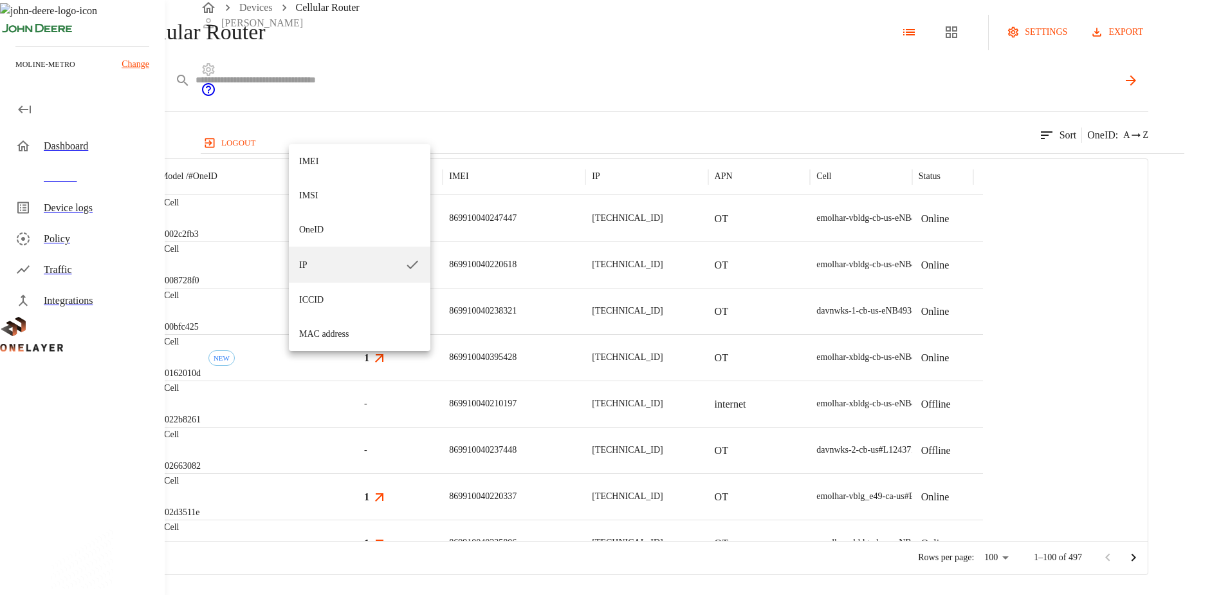
click at [349, 137] on body "Devices Cellular Router [PERSON_NAME] logout moline-metro Change Dashboard Devi…" at bounding box center [615, 287] width 1230 height 575
click at [329, 300] on li "ICCID" at bounding box center [360, 299] width 142 height 34
type input "*****"
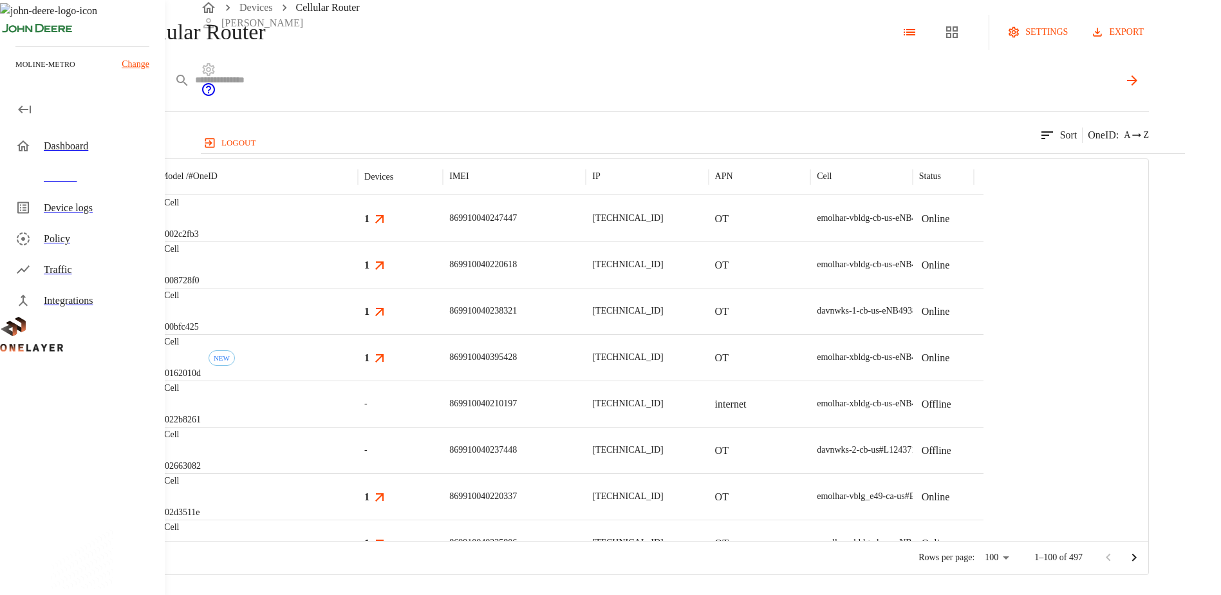
click at [473, 89] on input "text" at bounding box center [656, 80] width 923 height 19
click at [486, 89] on input "text" at bounding box center [656, 80] width 923 height 19
paste input "**********"
type input "**********"
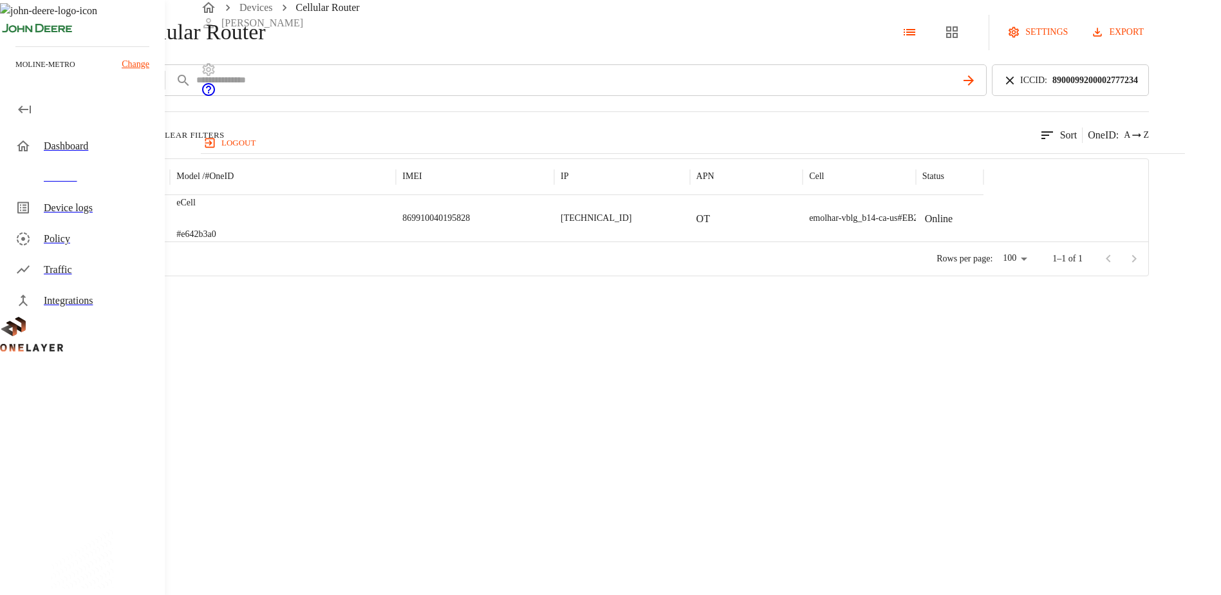
click at [115, 225] on img "MultiTech" at bounding box center [92, 218] width 48 height 13
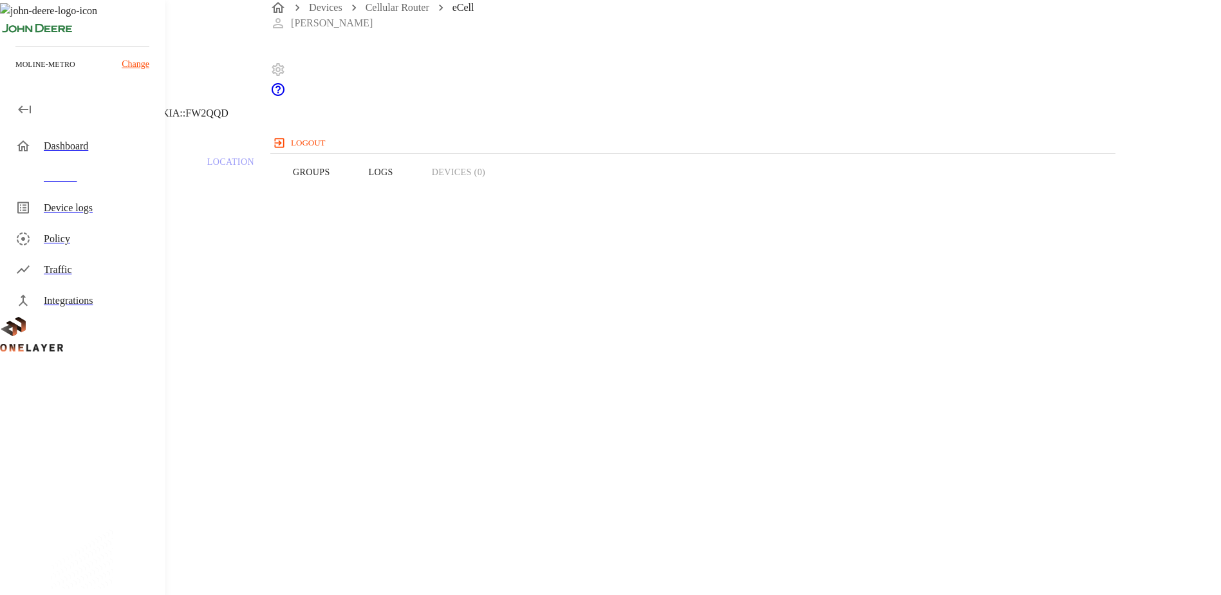
click at [723, 194] on div "Overview Traffic Location Groups Logs Devices (0)" at bounding box center [488, 172] width 977 height 82
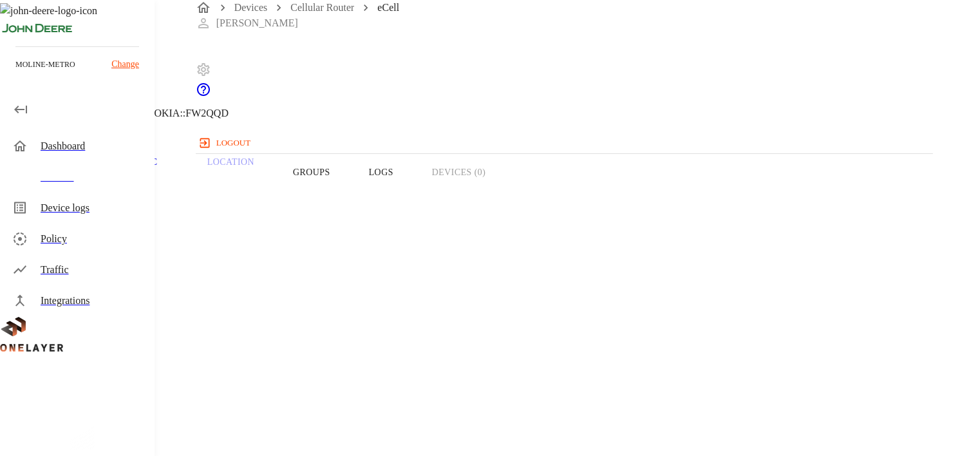
drag, startPoint x: 625, startPoint y: 249, endPoint x: 556, endPoint y: 244, distance: 69.7
copy p "[TECHNICAL_ID]"
click at [15, 73] on icon at bounding box center [7, 65] width 15 height 15
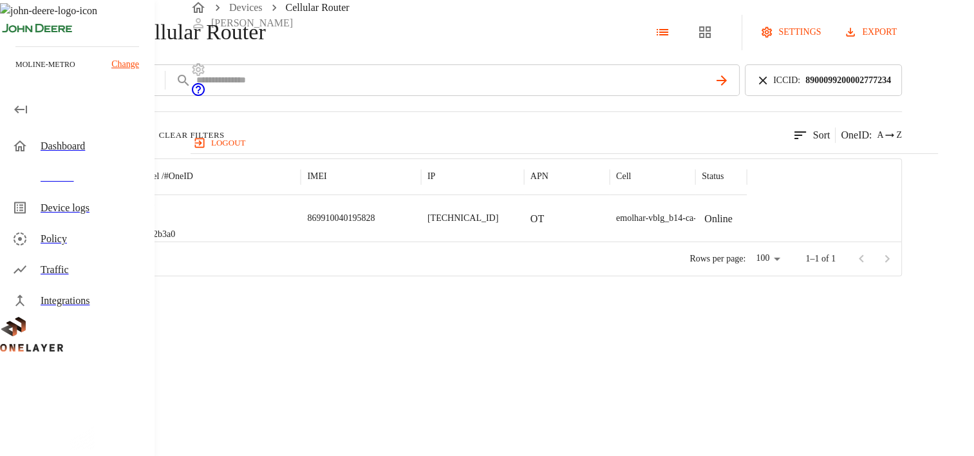
click at [313, 242] on div at bounding box center [374, 241] width 746 height 1
click at [100, 225] on img "MultiTech" at bounding box center [77, 218] width 48 height 13
